Goal: Transaction & Acquisition: Purchase product/service

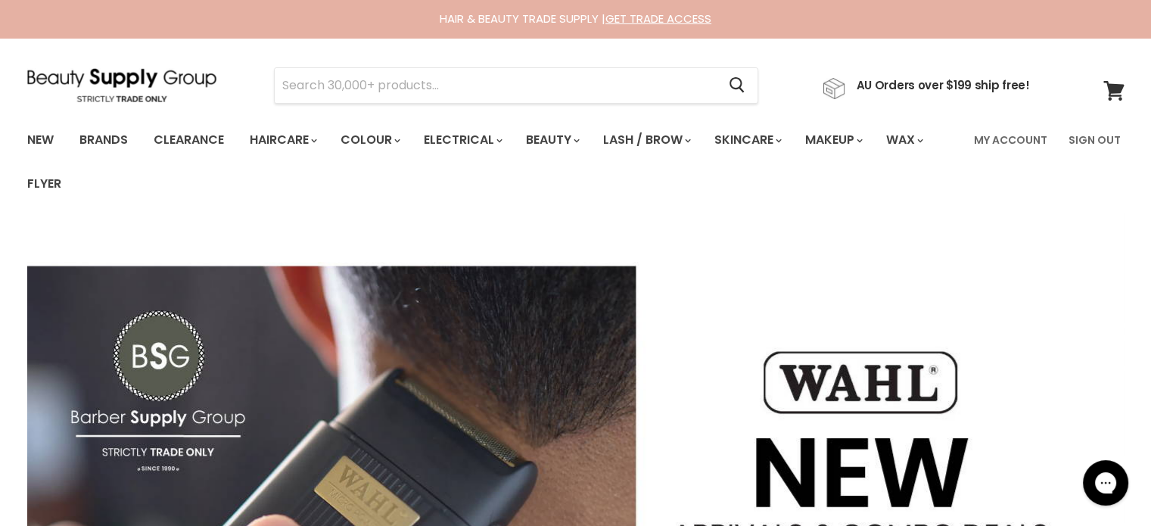
type input "Davroe Moisture"
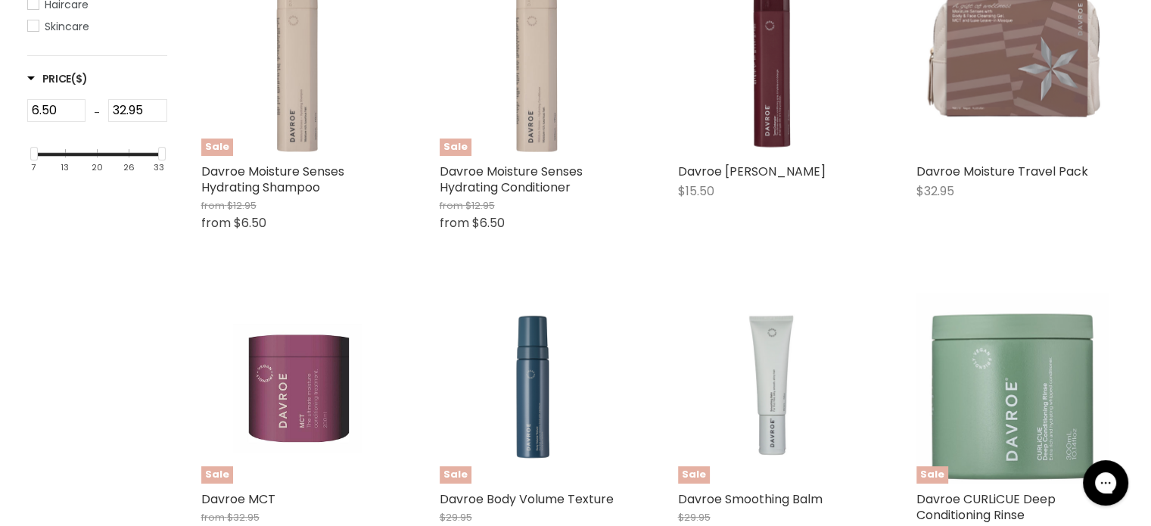
scroll to position [454, 0]
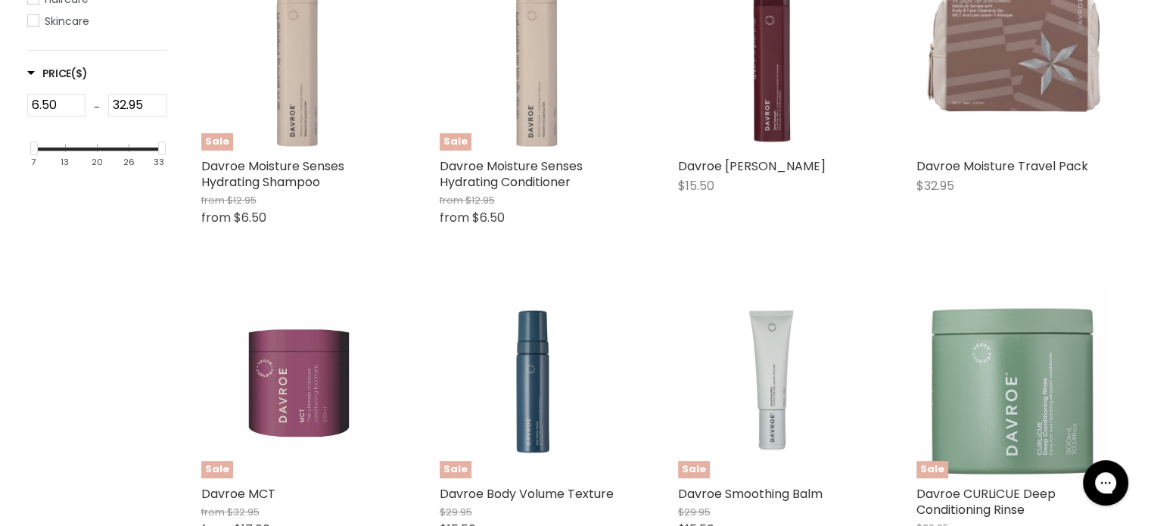
type input "Davroe Moisture"
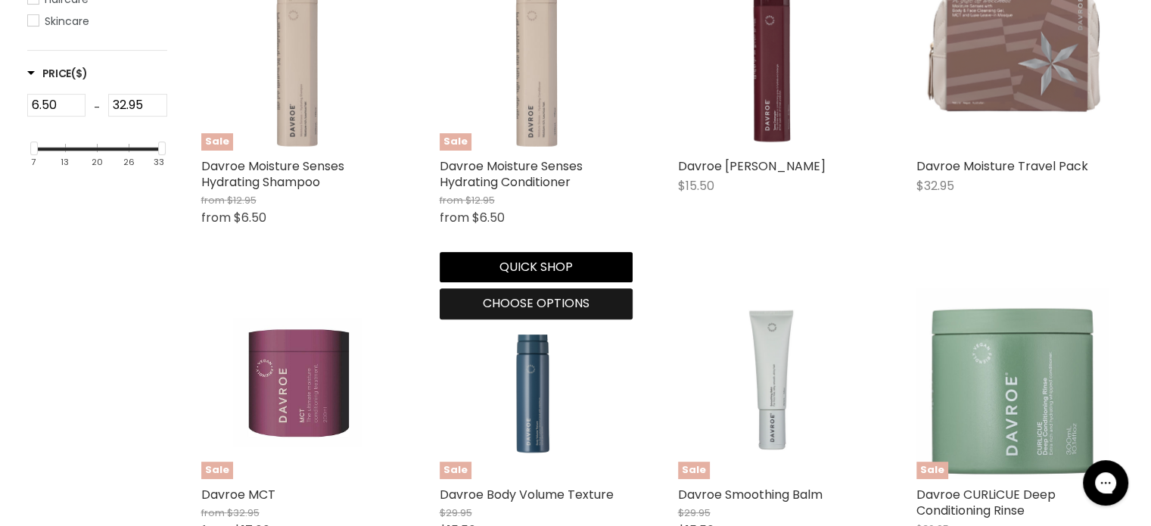
click at [524, 299] on span "Choose options" at bounding box center [536, 302] width 107 height 17
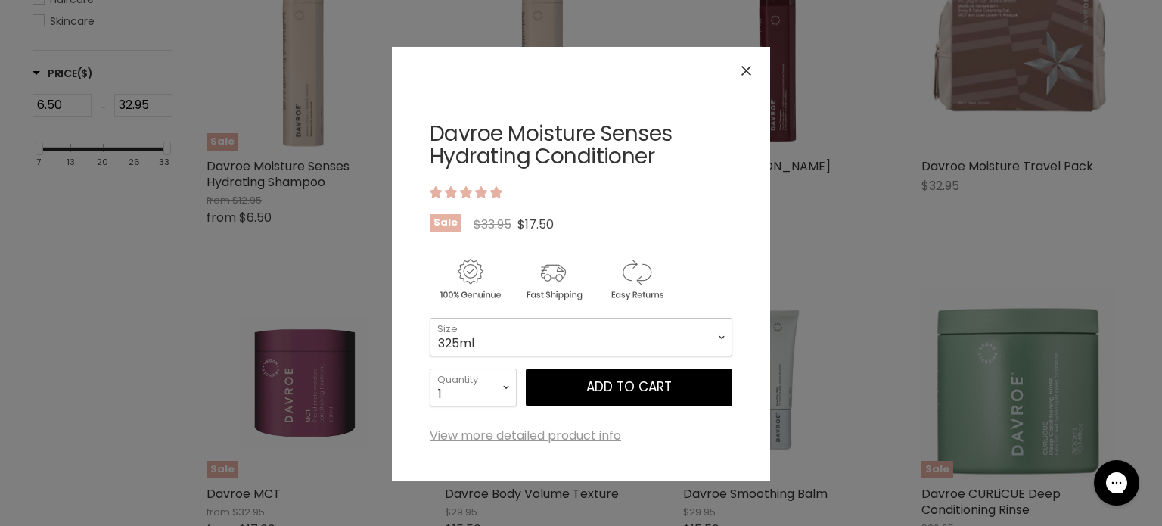
drag, startPoint x: 533, startPoint y: 337, endPoint x: 522, endPoint y: 351, distance: 18.3
click at [533, 337] on select "325ml 100ml 1 Litre" at bounding box center [581, 337] width 303 height 38
click at [430, 318] on select "325ml 100ml 1 Litre" at bounding box center [581, 337] width 303 height 38
select select "1 Litre"
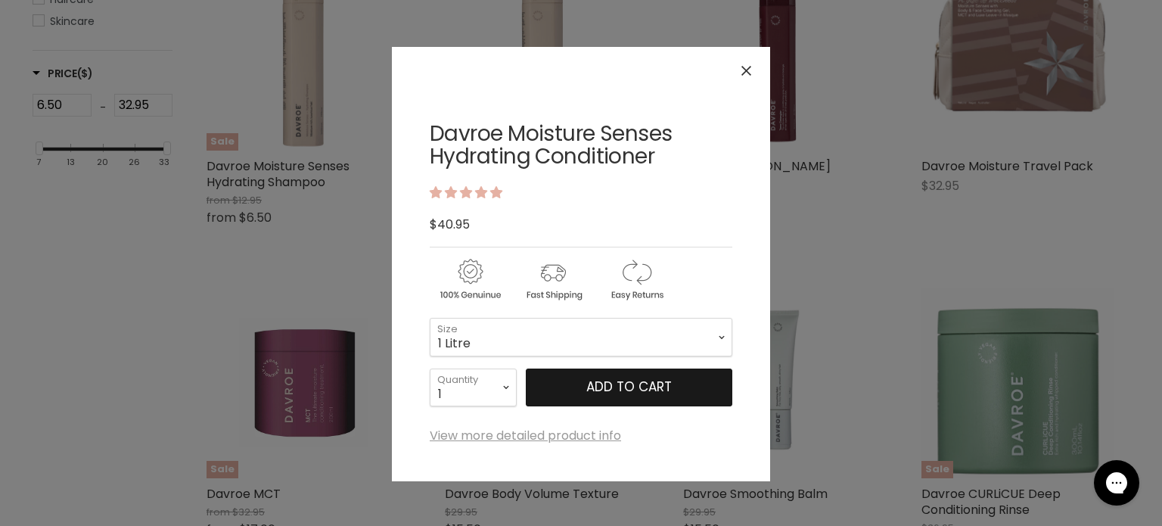
click at [576, 382] on button "Add to cart" at bounding box center [629, 387] width 207 height 38
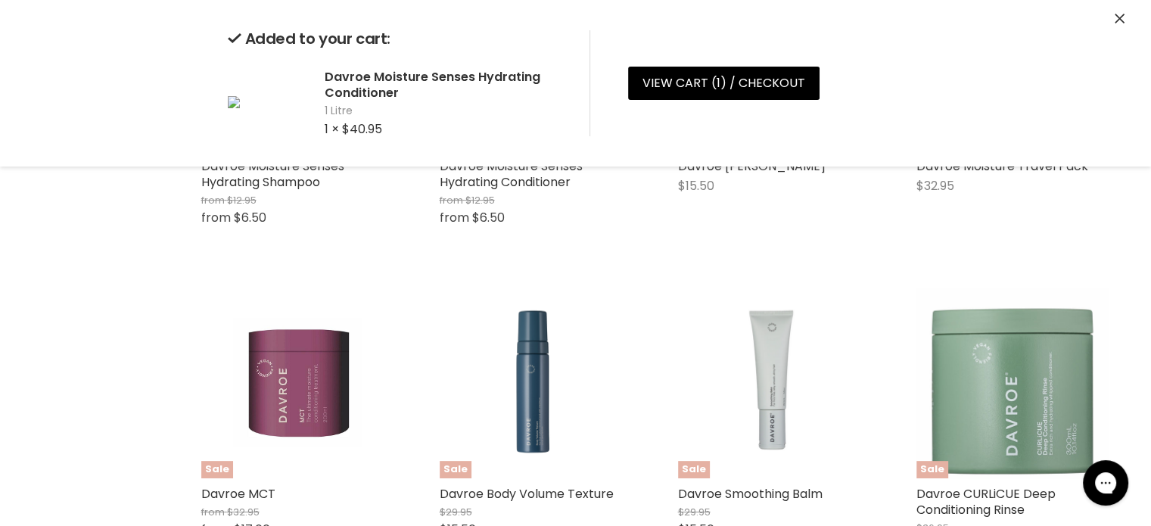
click at [1120, 14] on icon "Close" at bounding box center [1119, 19] width 10 height 10
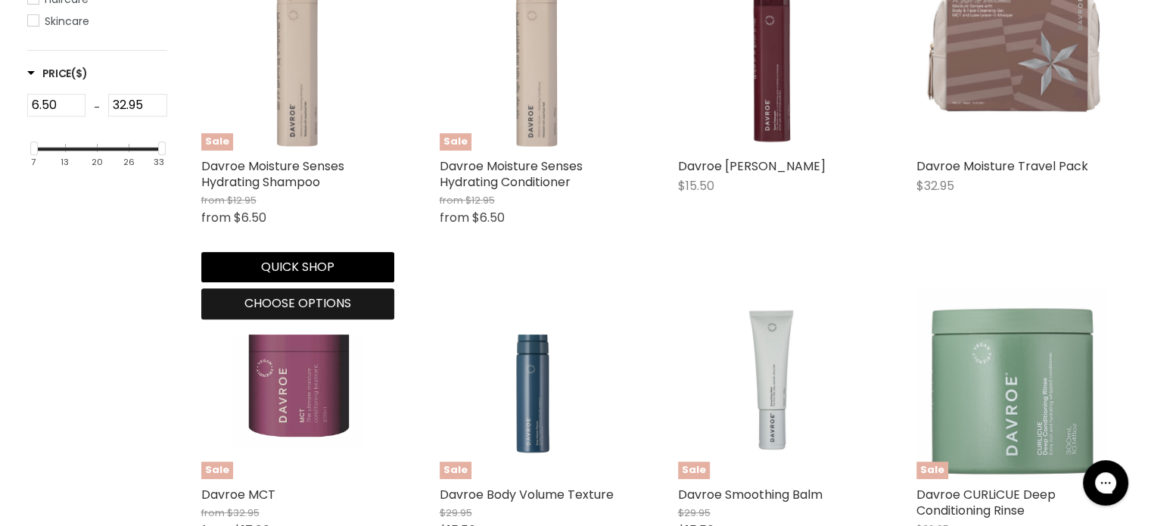
click at [256, 313] on button "Choose options" at bounding box center [297, 303] width 193 height 30
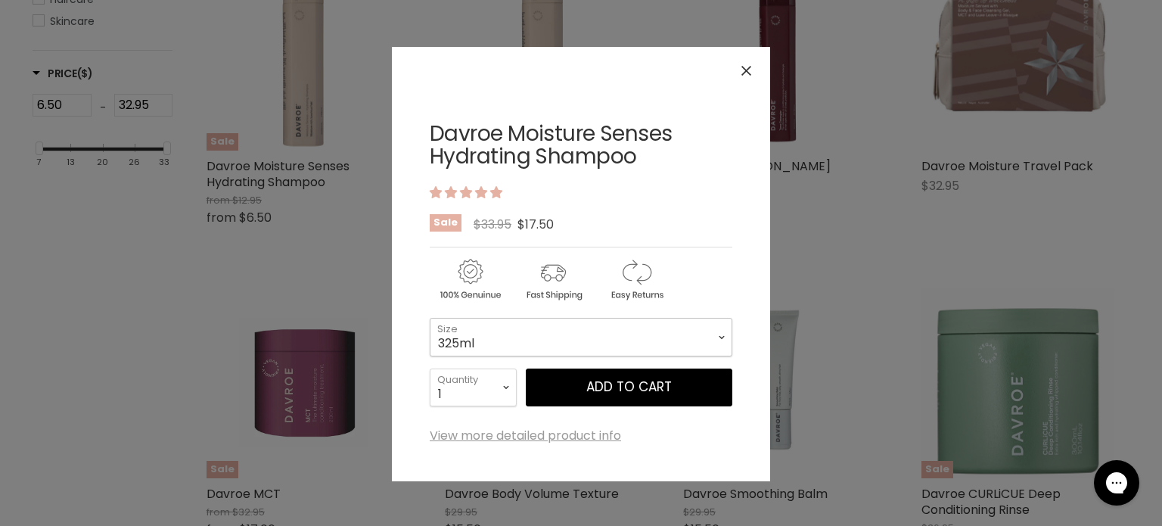
drag, startPoint x: 475, startPoint y: 332, endPoint x: 471, endPoint y: 341, distance: 10.2
click at [475, 332] on select "325ml 100ml 1 Litre" at bounding box center [581, 337] width 303 height 38
click at [430, 318] on select "325ml 100ml 1 Litre" at bounding box center [581, 337] width 303 height 38
select select "1 Litre"
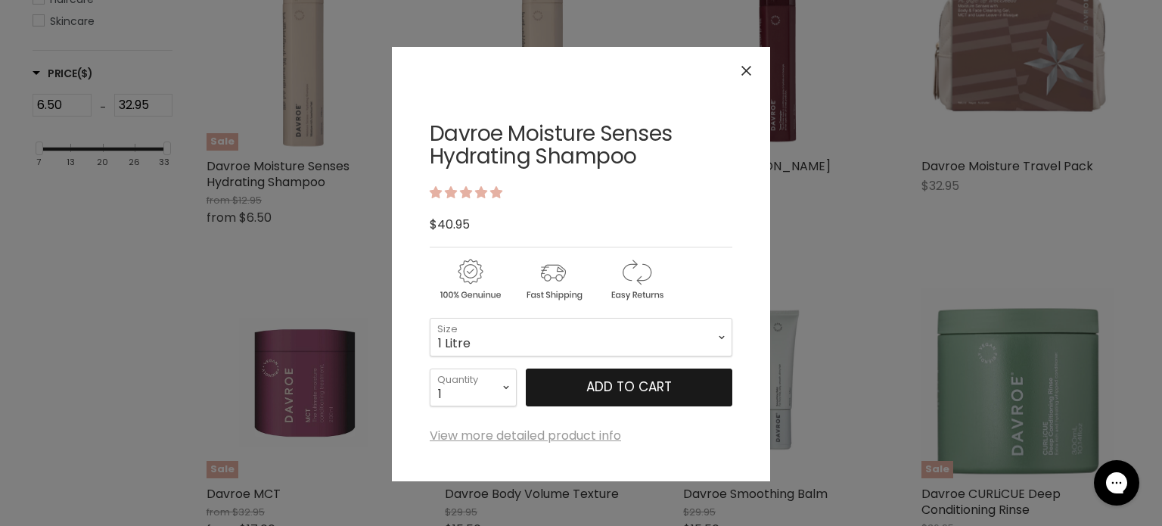
click at [564, 381] on button "Add to cart" at bounding box center [629, 387] width 207 height 38
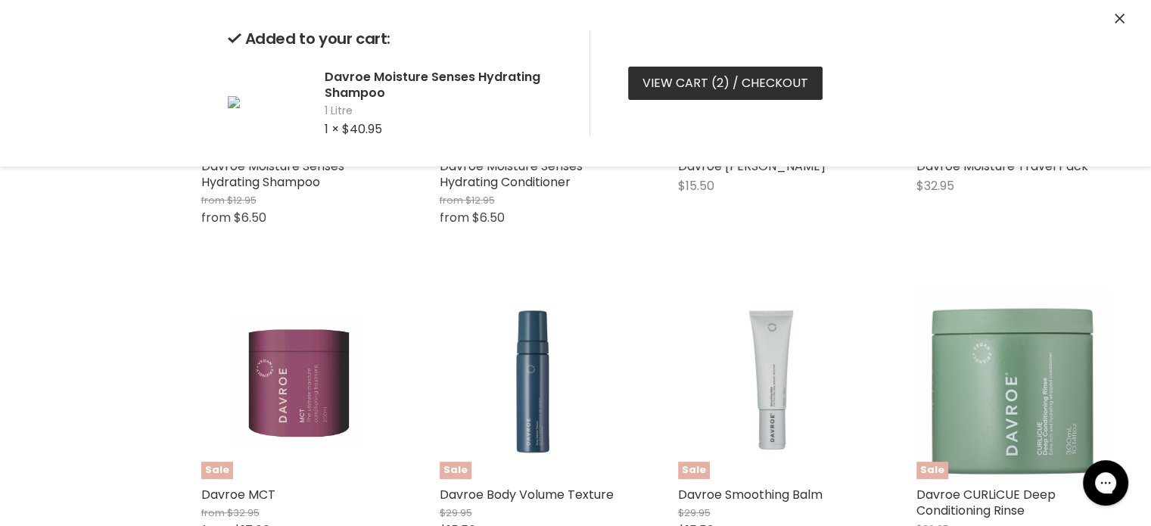
click at [659, 81] on link "View cart ( 2 ) / Checkout" at bounding box center [725, 83] width 194 height 33
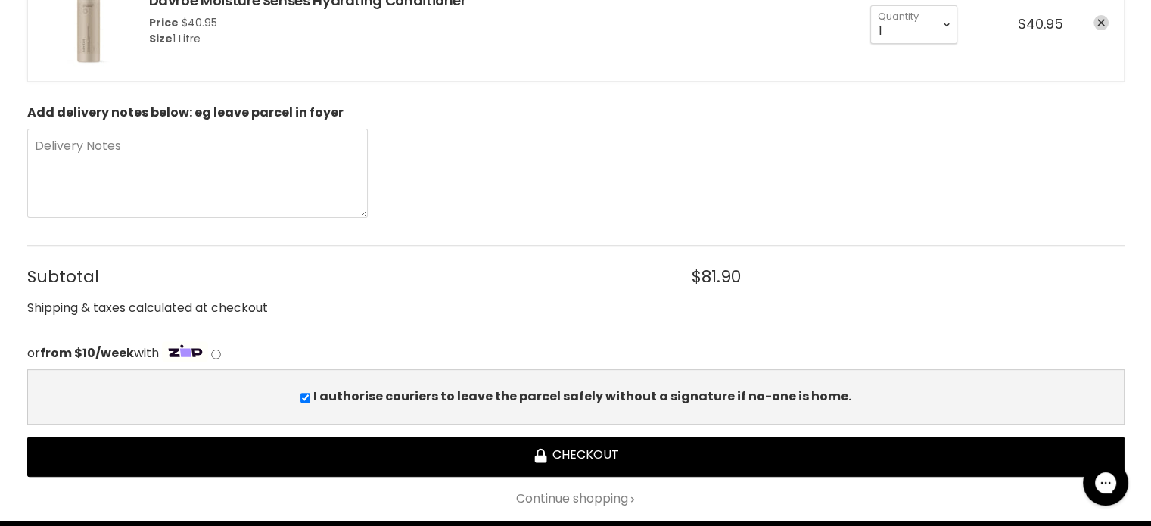
scroll to position [681, 0]
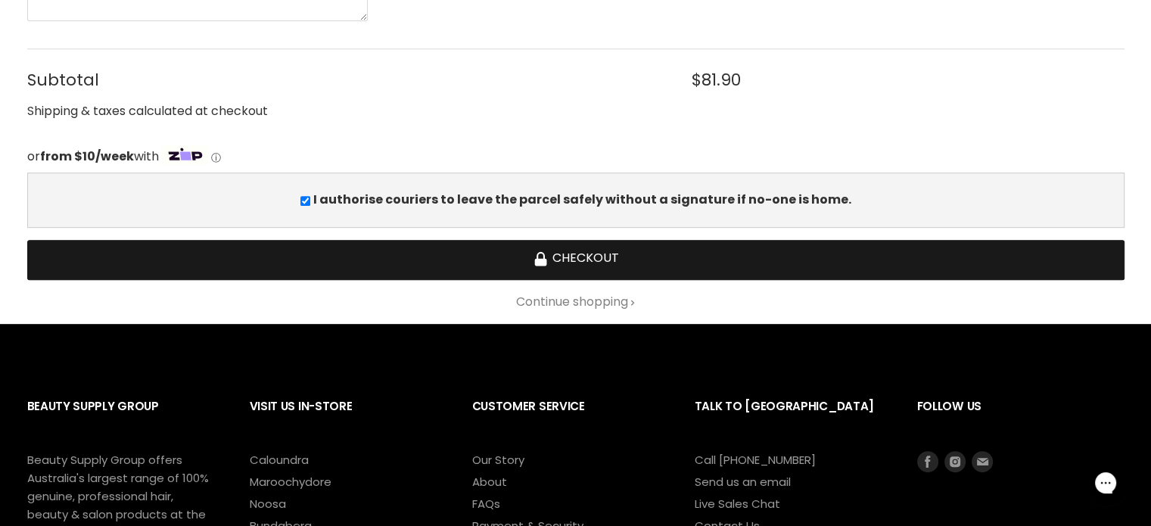
click at [564, 253] on button "Checkout" at bounding box center [575, 260] width 1097 height 40
